Goal: Transaction & Acquisition: Purchase product/service

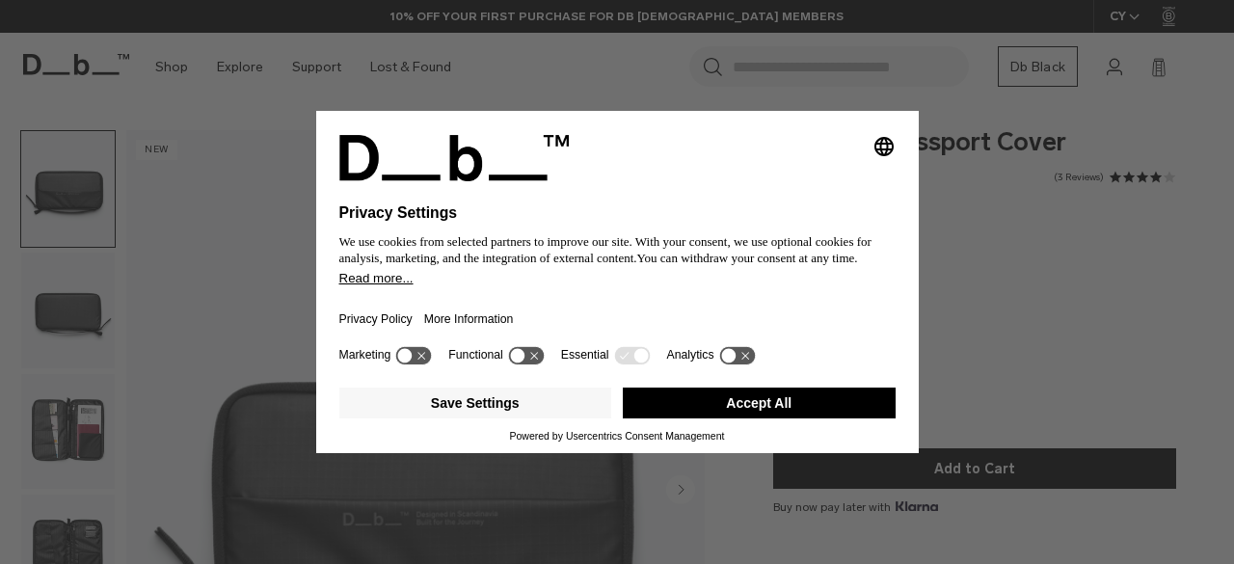
click at [744, 387] on div "Save Settings Accept All" at bounding box center [617, 405] width 556 height 50
click at [742, 414] on button "Accept All" at bounding box center [759, 402] width 273 height 31
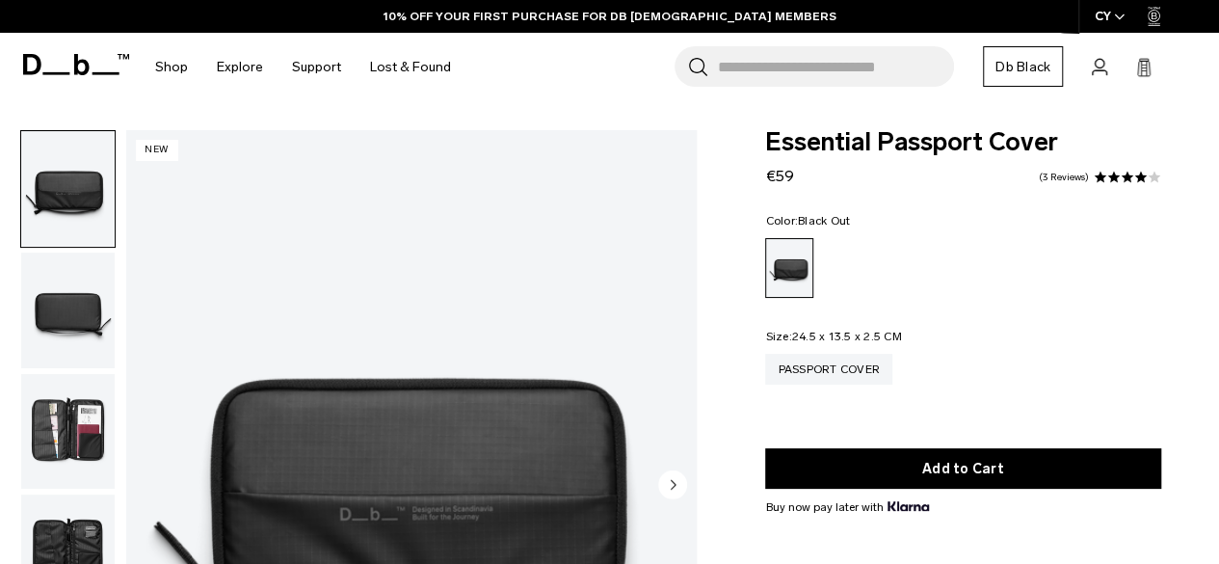
click at [89, 307] on img "button" at bounding box center [67, 311] width 93 height 116
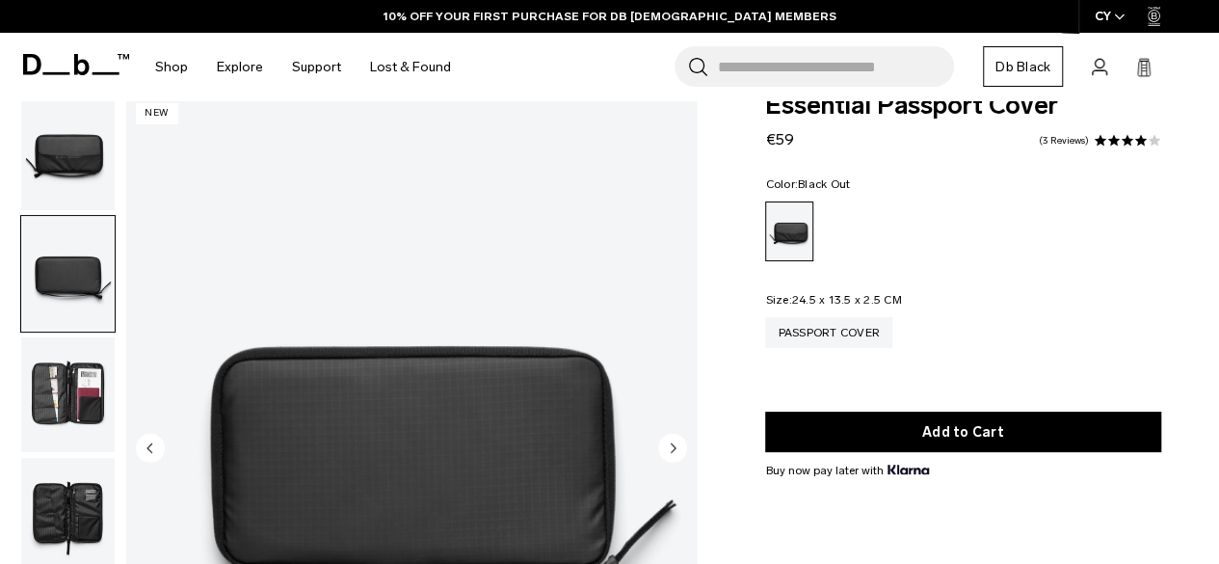
scroll to position [39, 0]
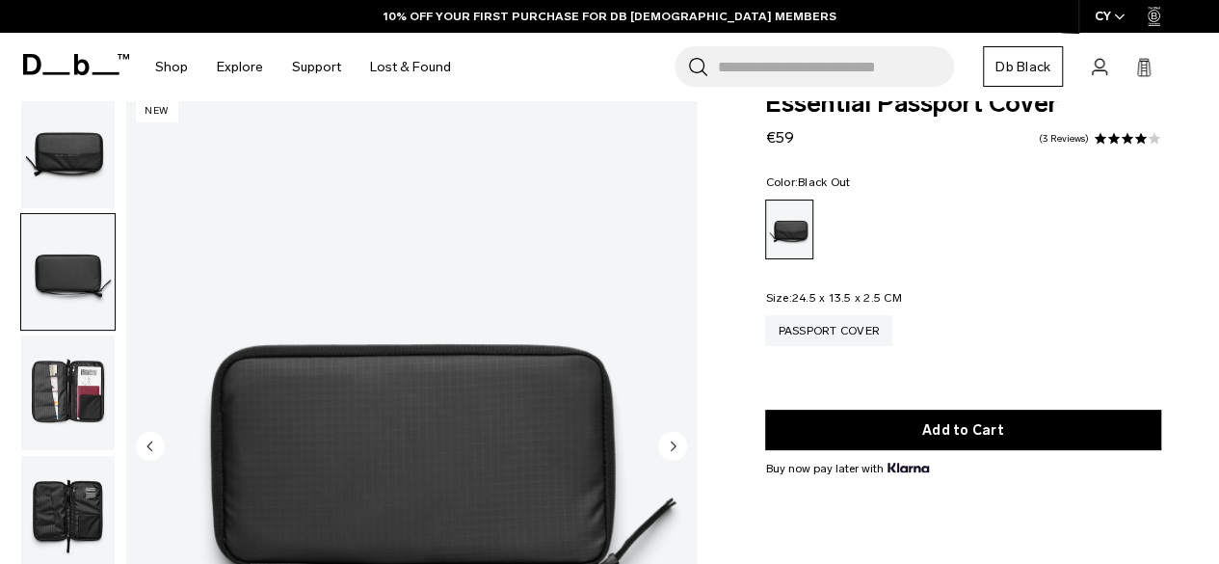
click at [91, 383] on img "button" at bounding box center [67, 393] width 93 height 116
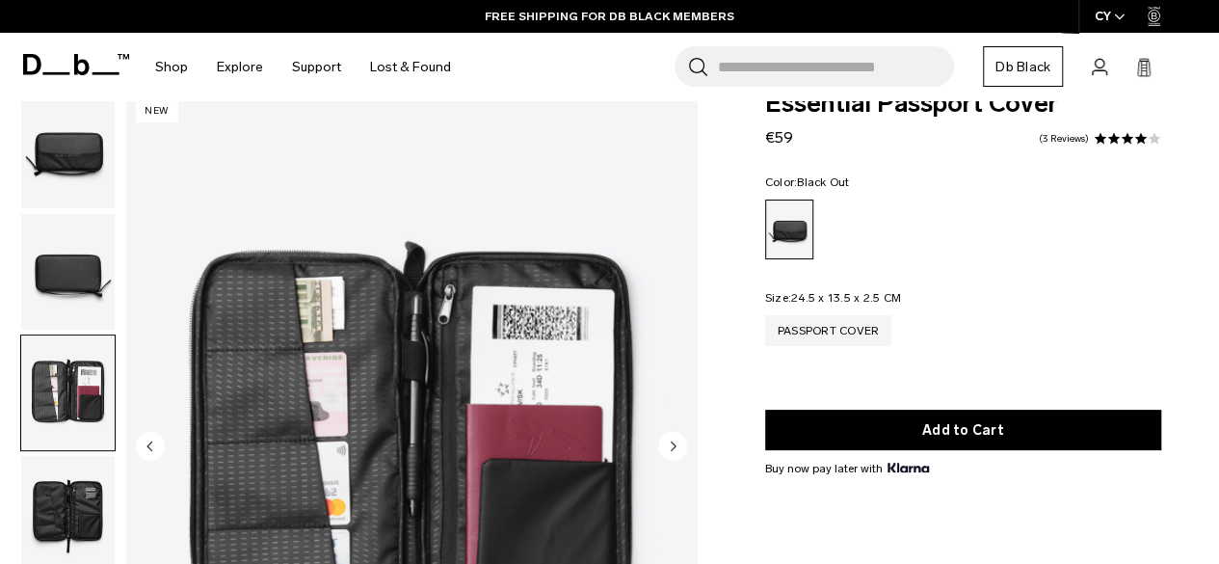
click at [57, 504] on img "button" at bounding box center [67, 514] width 93 height 116
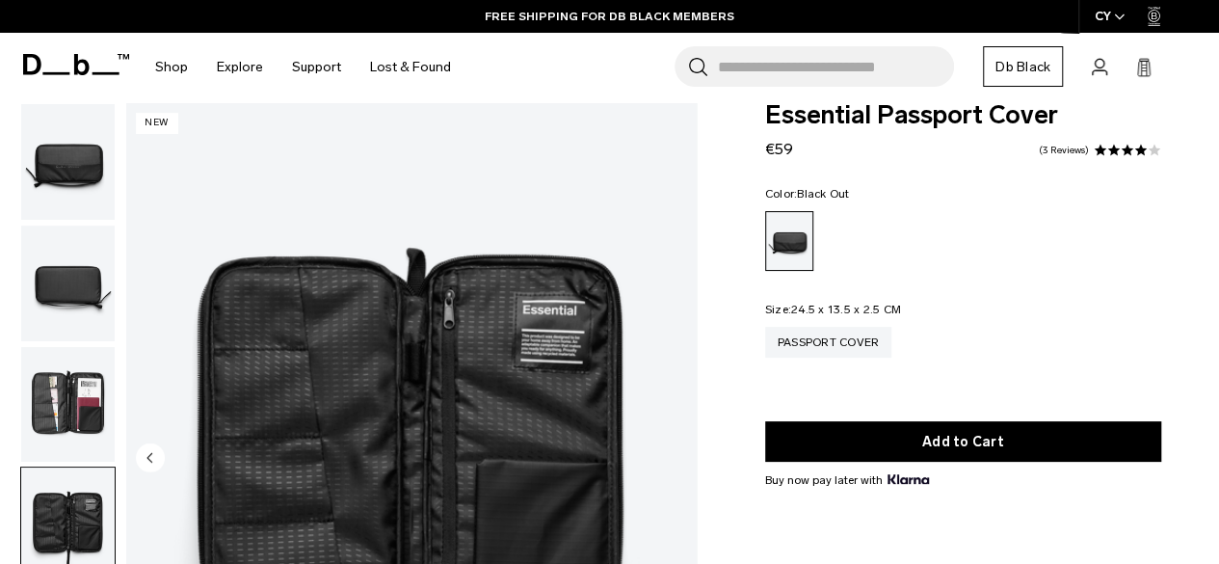
scroll to position [0, 0]
